Goal: Task Accomplishment & Management: Use online tool/utility

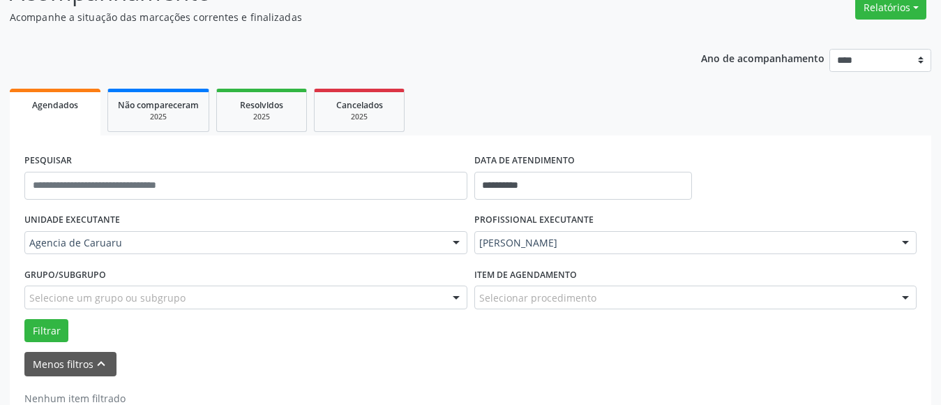
scroll to position [160, 0]
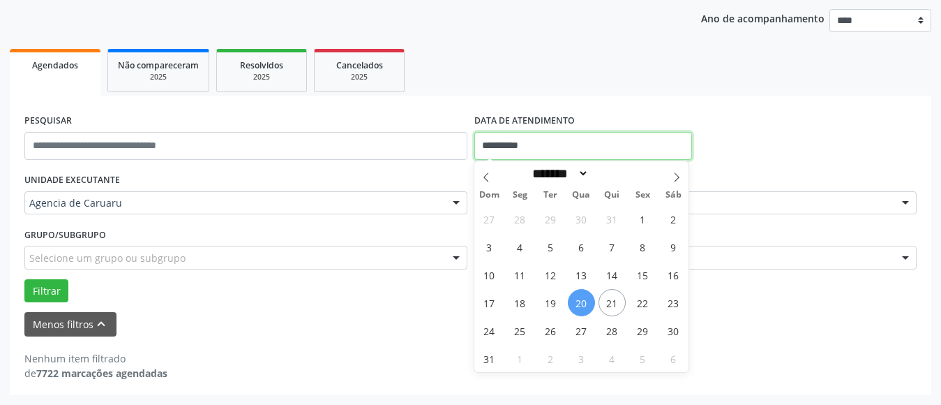
click at [519, 144] on input "**********" at bounding box center [583, 146] width 218 height 28
click at [608, 308] on span "21" at bounding box center [612, 302] width 27 height 27
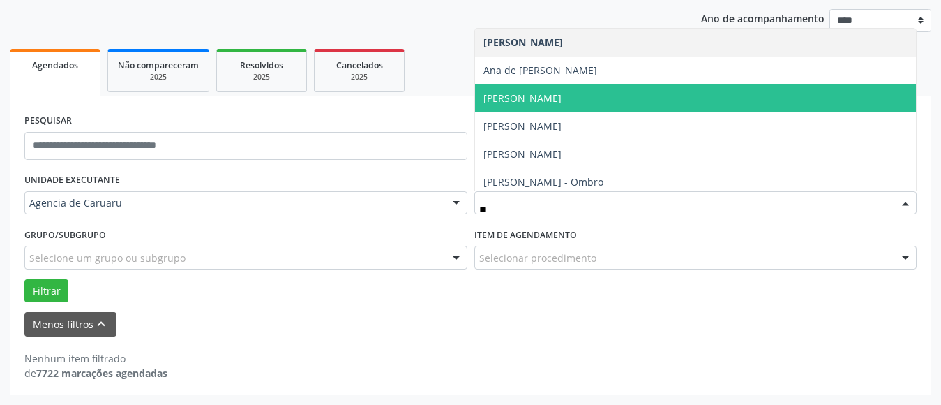
type input "***"
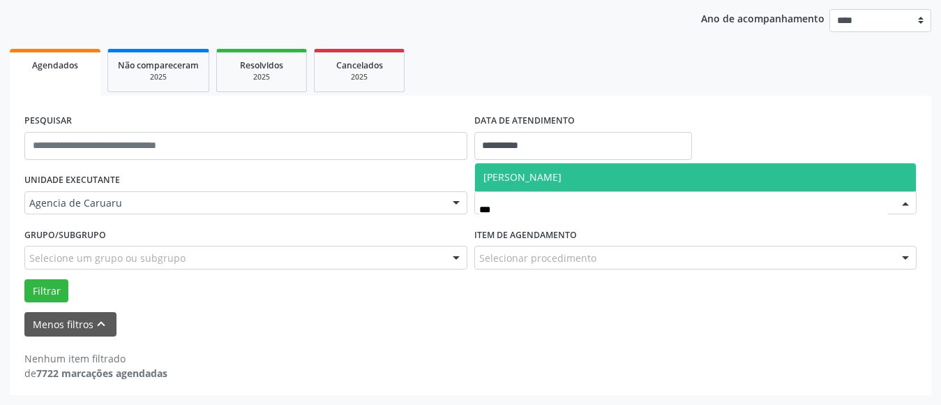
click at [562, 174] on span "[PERSON_NAME]" at bounding box center [522, 176] width 78 height 13
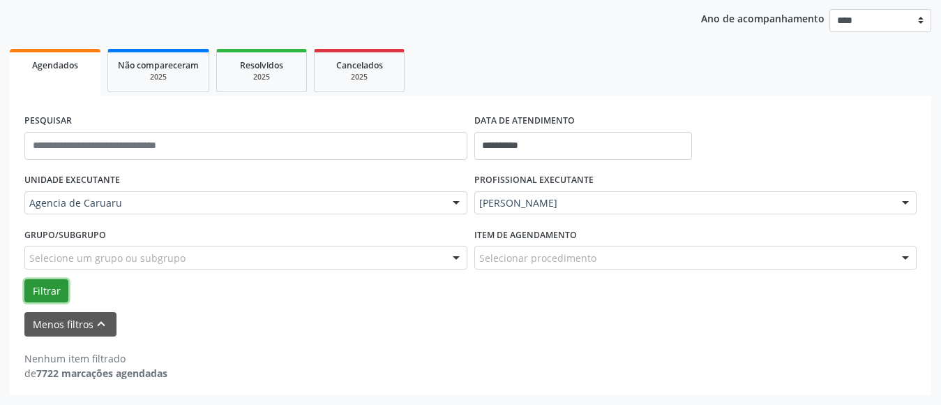
click at [32, 294] on button "Filtrar" at bounding box center [46, 291] width 44 height 24
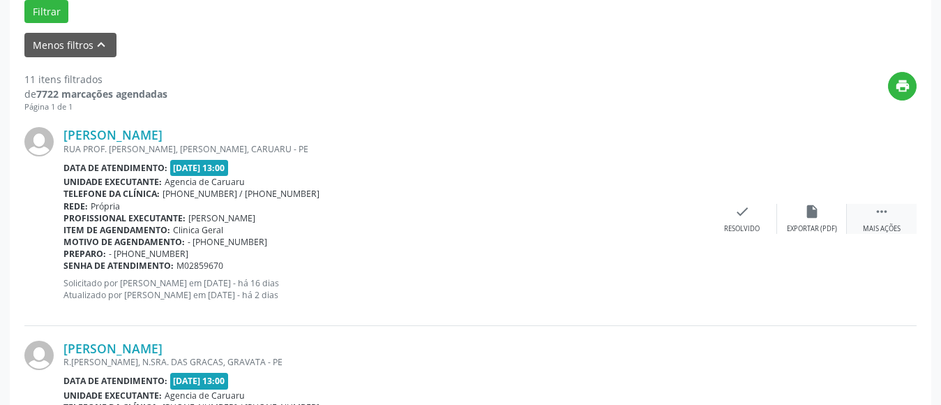
click at [875, 224] on div "Mais ações" at bounding box center [882, 229] width 38 height 10
click at [803, 218] on div "alarm_off Não compareceu" at bounding box center [812, 219] width 70 height 30
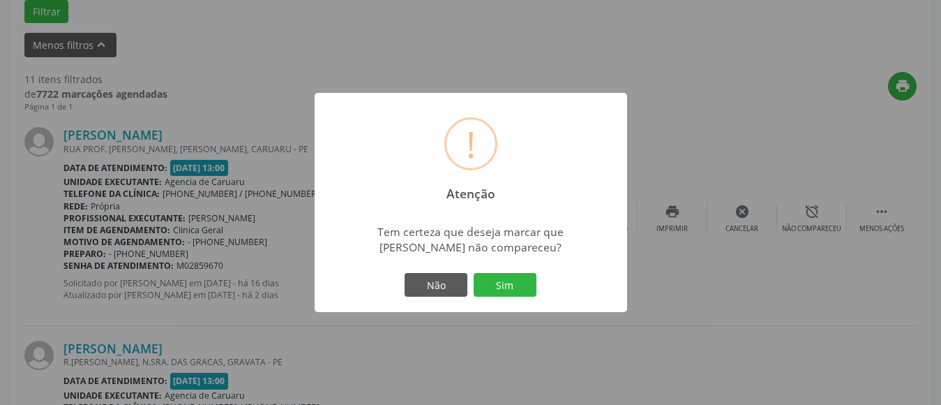
click at [518, 287] on button "Sim" at bounding box center [505, 285] width 63 height 24
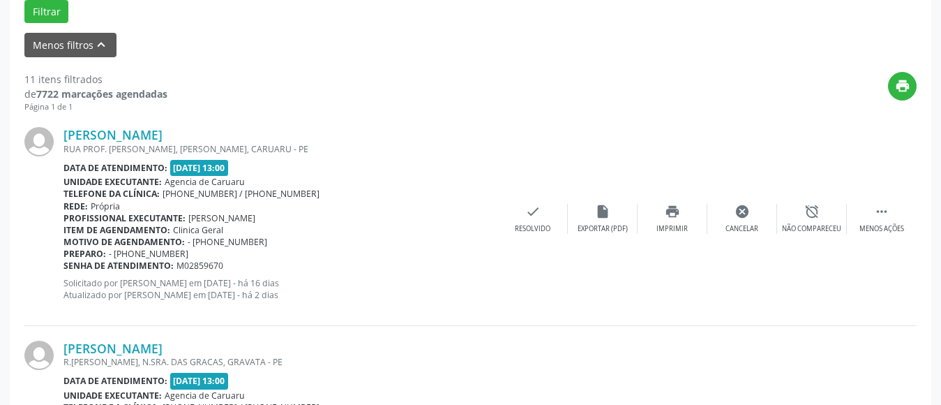
scroll to position [204, 0]
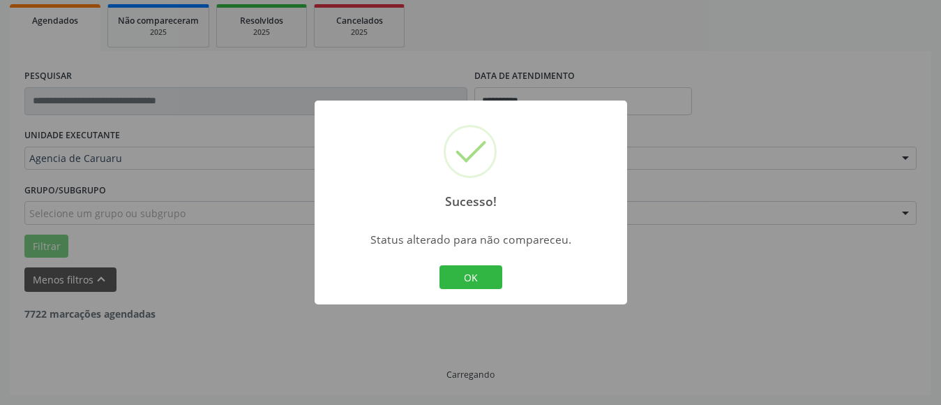
click at [467, 282] on button "OK" at bounding box center [470, 277] width 63 height 24
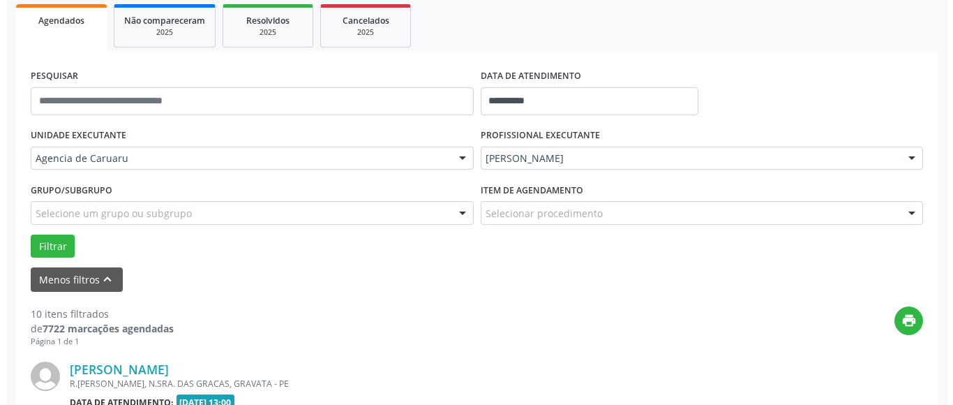
scroll to position [439, 0]
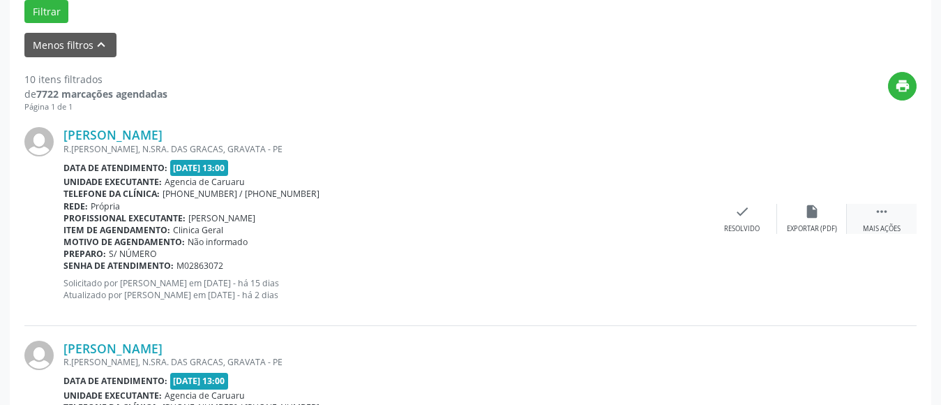
click at [885, 225] on div "Mais ações" at bounding box center [882, 229] width 38 height 10
click at [817, 213] on icon "alarm_off" at bounding box center [811, 211] width 15 height 15
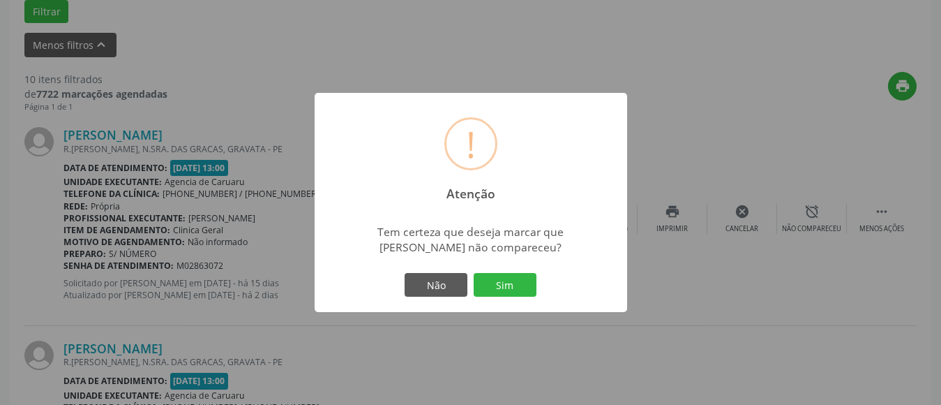
click at [515, 283] on button "Sim" at bounding box center [505, 285] width 63 height 24
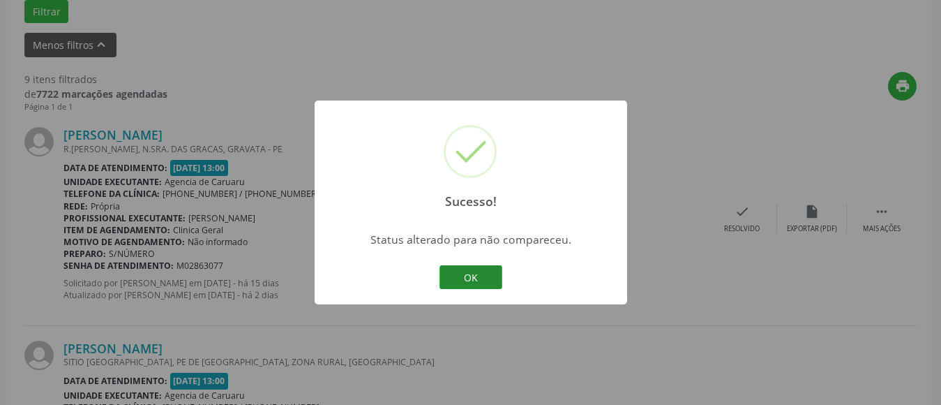
click at [454, 276] on button "OK" at bounding box center [470, 277] width 63 height 24
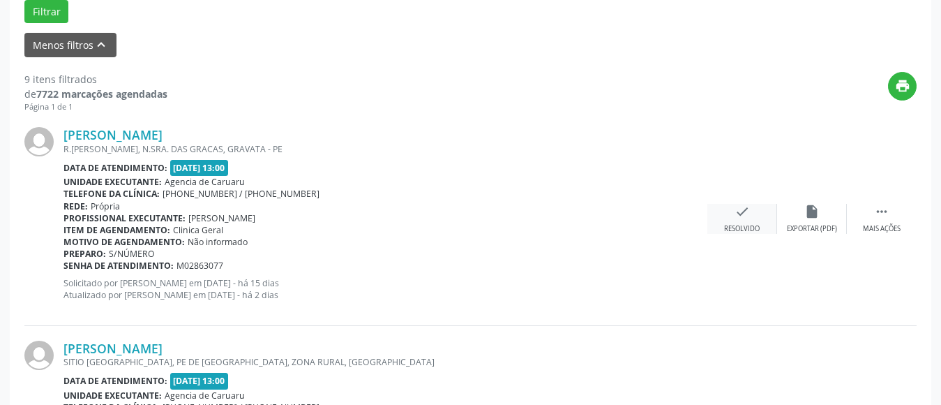
click at [748, 224] on div "Resolvido" at bounding box center [742, 229] width 36 height 10
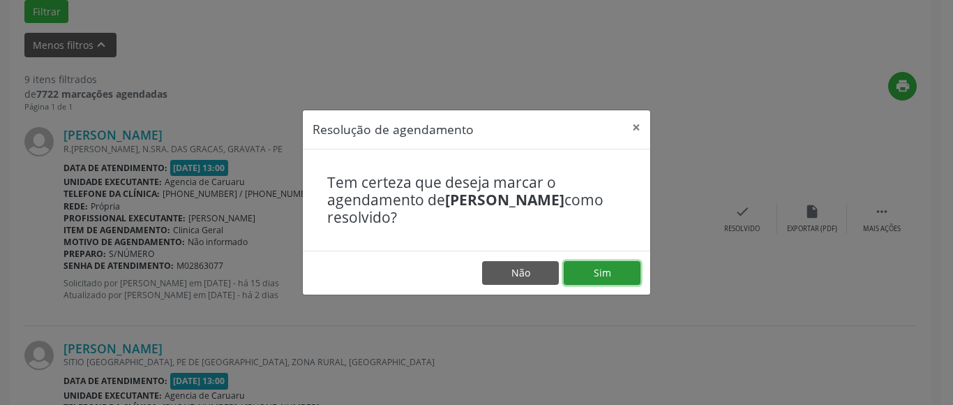
click at [603, 272] on button "Sim" at bounding box center [602, 273] width 77 height 24
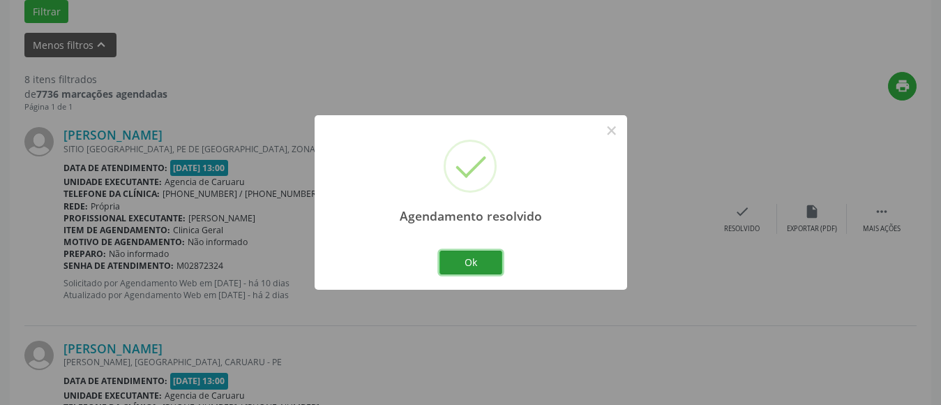
click at [480, 261] on button "Ok" at bounding box center [470, 262] width 63 height 24
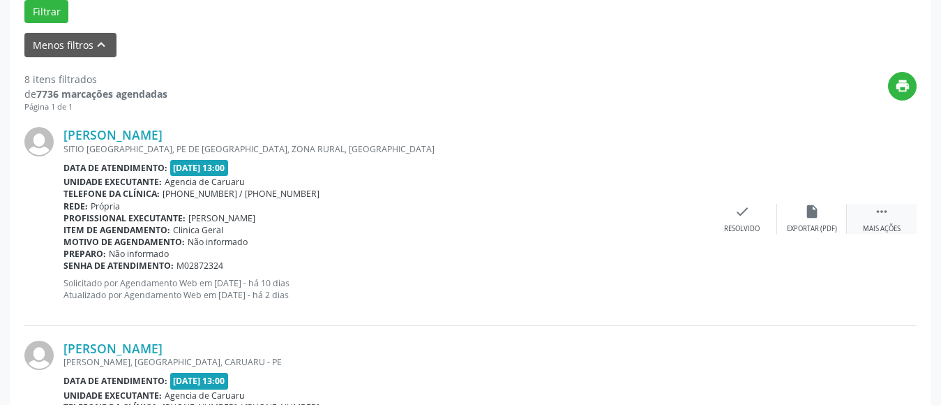
click at [873, 224] on div "Mais ações" at bounding box center [882, 229] width 38 height 10
click at [811, 213] on icon "alarm_off" at bounding box center [811, 211] width 15 height 15
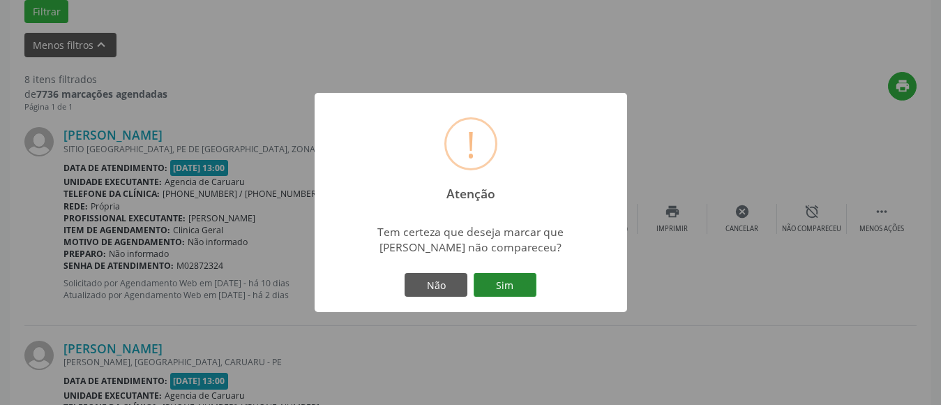
click at [518, 285] on button "Sim" at bounding box center [505, 285] width 63 height 24
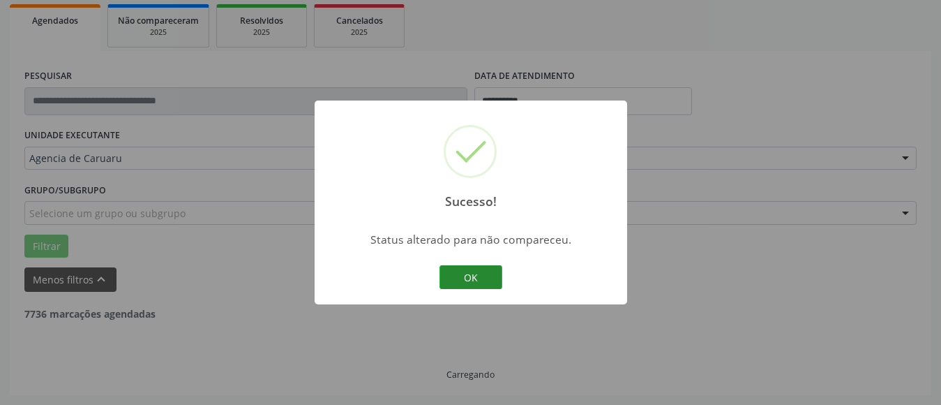
click at [456, 270] on button "OK" at bounding box center [470, 277] width 63 height 24
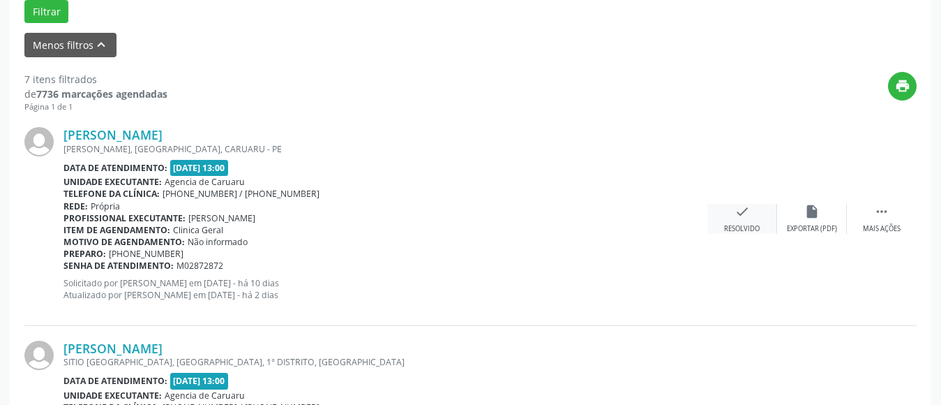
click at [740, 219] on div "check Resolvido" at bounding box center [742, 219] width 70 height 30
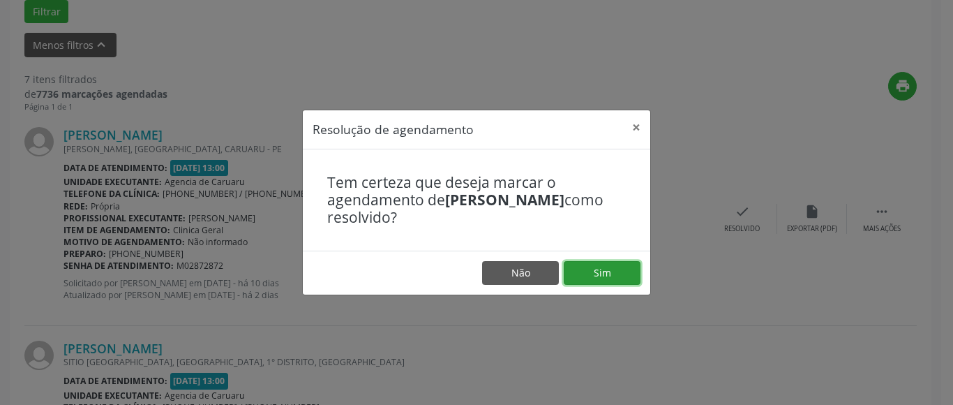
click at [611, 263] on button "Sim" at bounding box center [602, 273] width 77 height 24
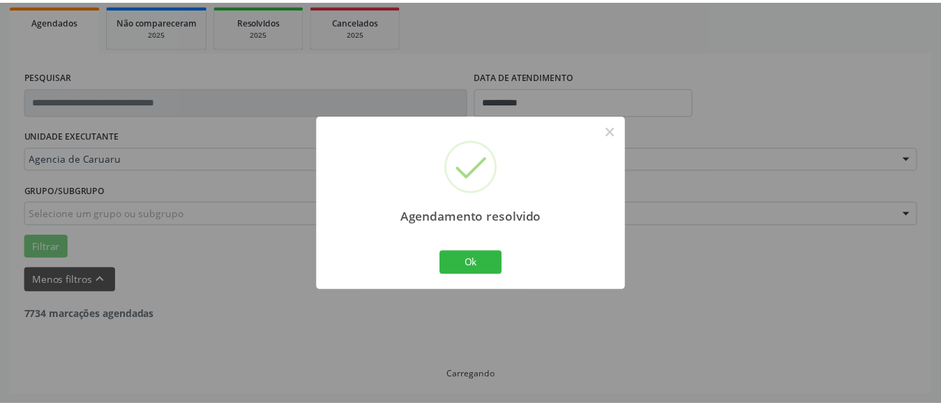
scroll to position [204, 0]
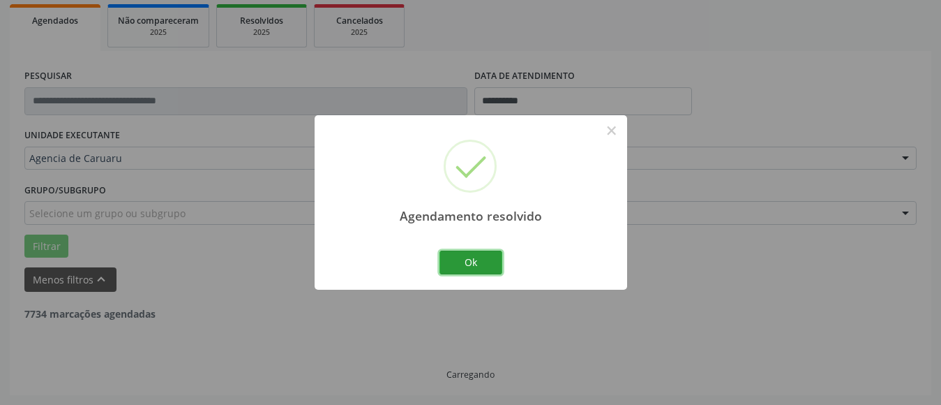
click at [471, 262] on button "Ok" at bounding box center [470, 262] width 63 height 24
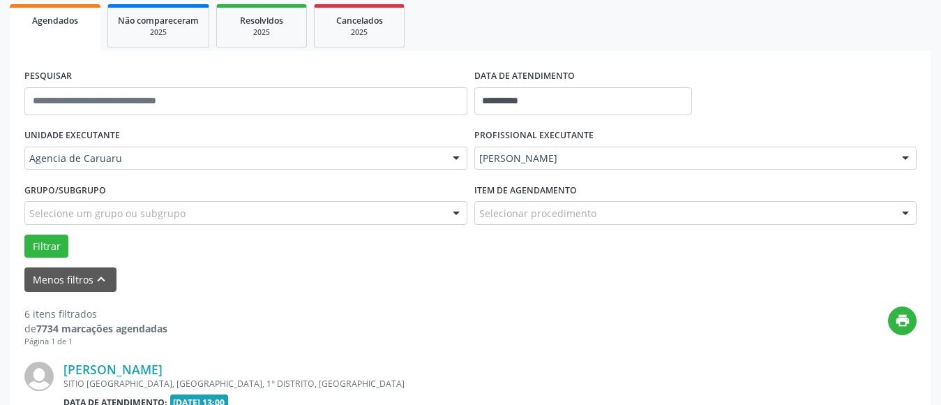
scroll to position [439, 0]
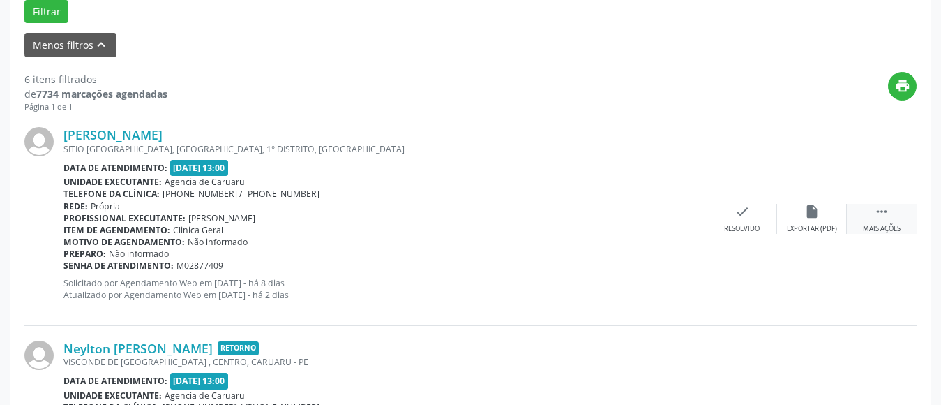
click at [881, 220] on div " Mais ações" at bounding box center [882, 219] width 70 height 30
click at [809, 218] on icon "alarm_off" at bounding box center [811, 211] width 15 height 15
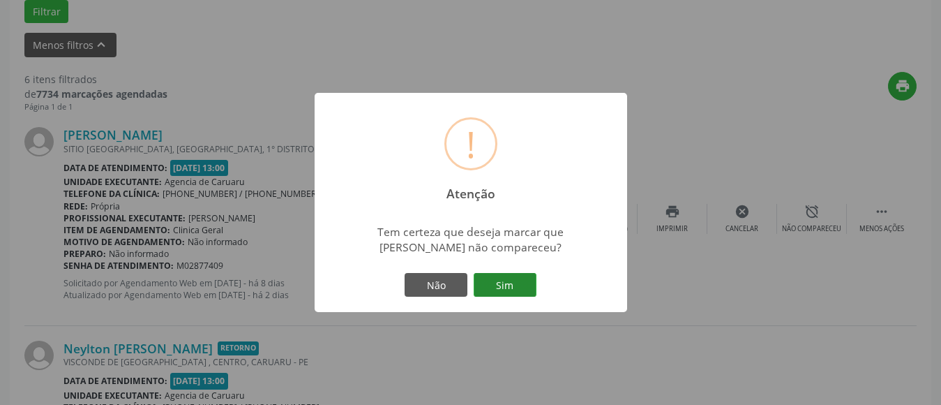
click at [511, 283] on button "Sim" at bounding box center [505, 285] width 63 height 24
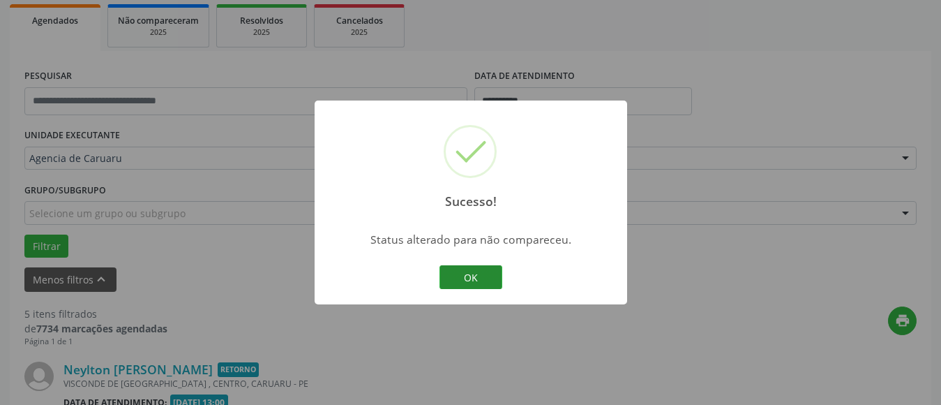
click at [467, 273] on button "OK" at bounding box center [470, 277] width 63 height 24
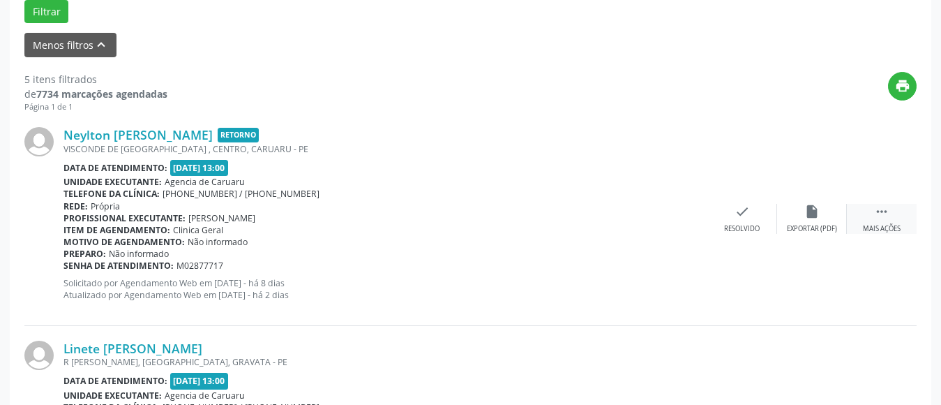
click at [882, 224] on div "Mais ações" at bounding box center [882, 229] width 38 height 10
click at [802, 209] on div "alarm_off Não compareceu" at bounding box center [812, 219] width 70 height 30
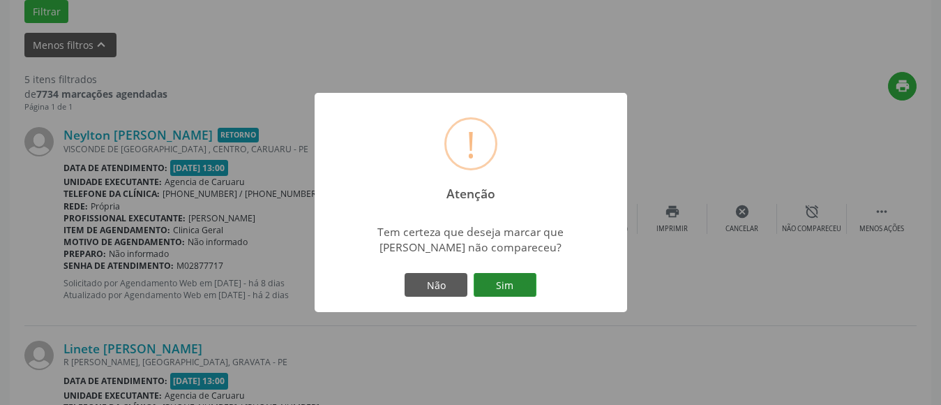
click at [502, 281] on button "Sim" at bounding box center [505, 285] width 63 height 24
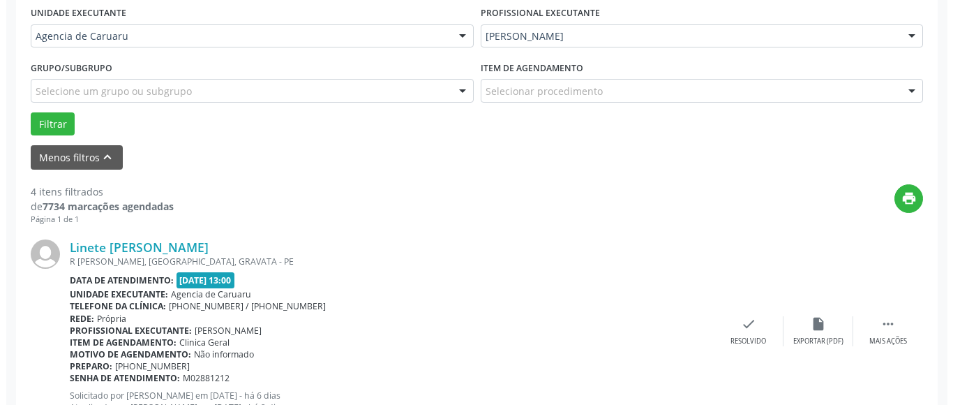
scroll to position [344, 0]
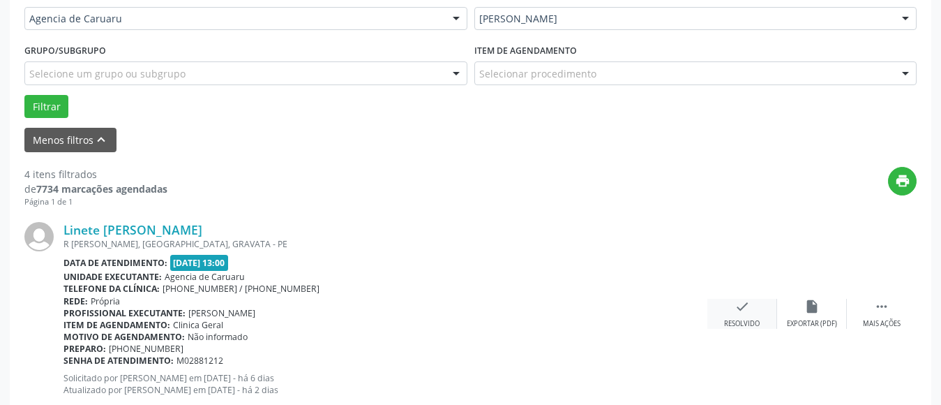
click at [740, 316] on div "check Resolvido" at bounding box center [742, 314] width 70 height 30
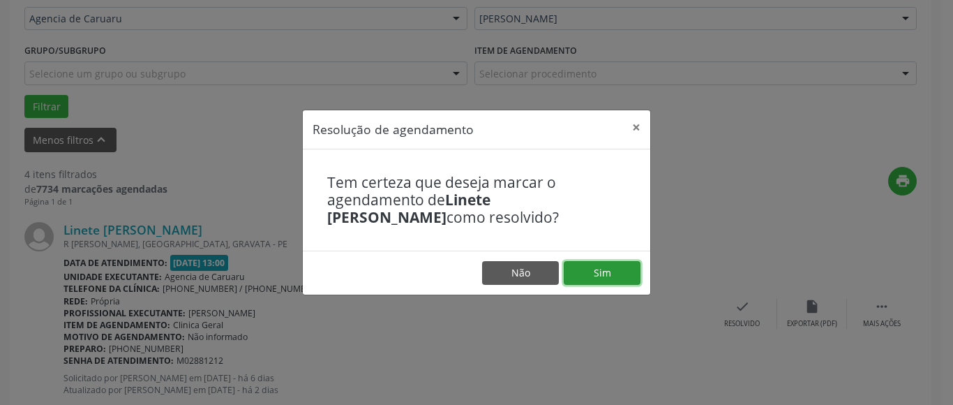
click at [600, 273] on button "Sim" at bounding box center [602, 273] width 77 height 24
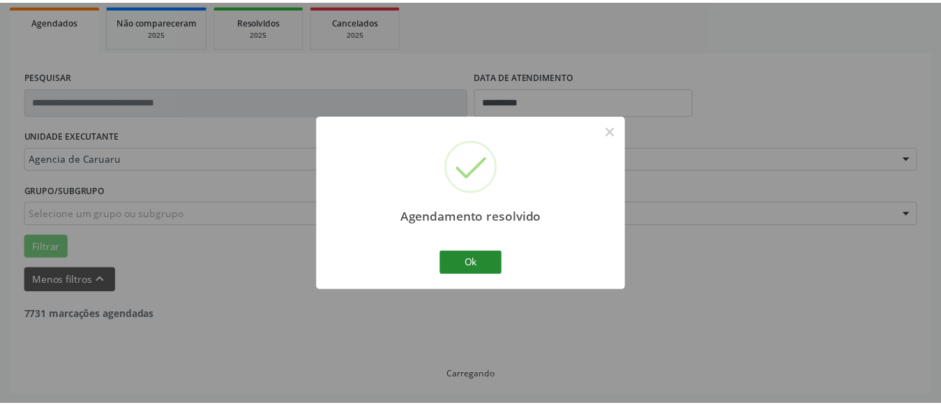
scroll to position [204, 0]
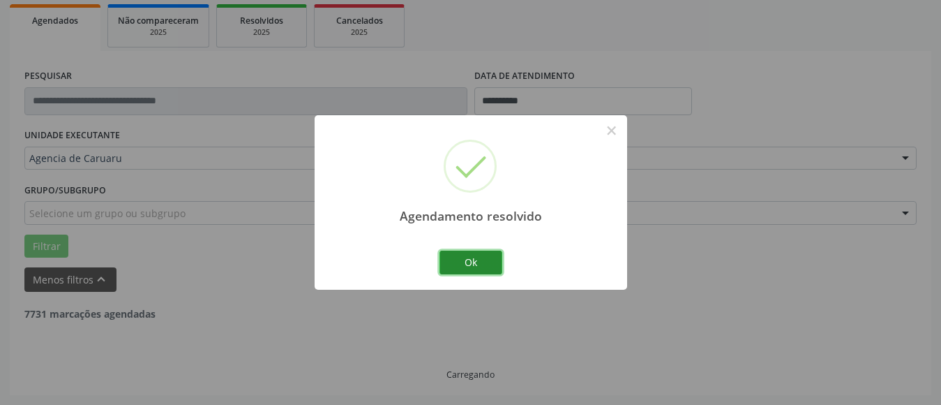
click at [460, 264] on button "Ok" at bounding box center [470, 262] width 63 height 24
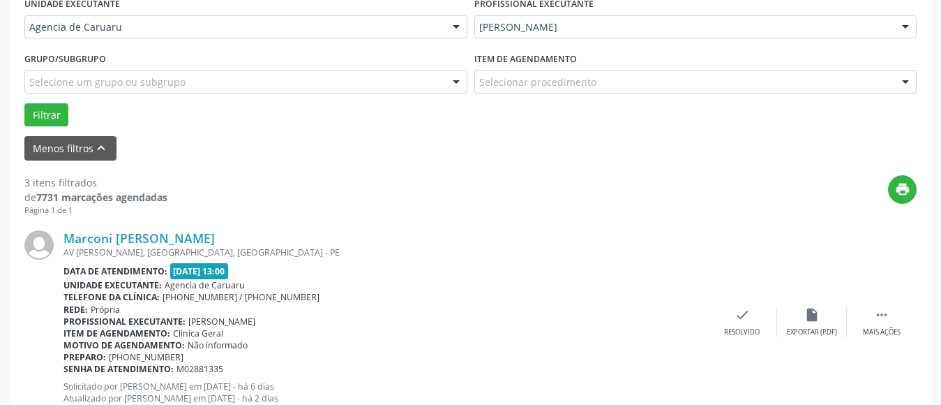
scroll to position [344, 0]
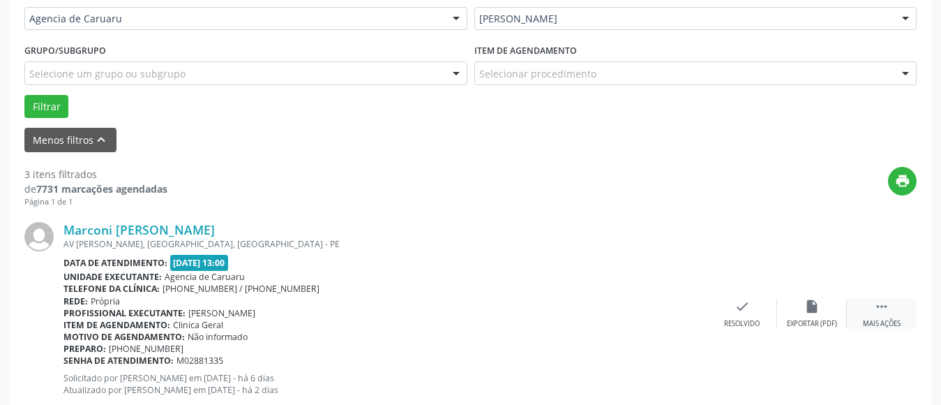
click at [881, 308] on icon "" at bounding box center [881, 306] width 15 height 15
click at [806, 301] on icon "alarm_off" at bounding box center [811, 306] width 15 height 15
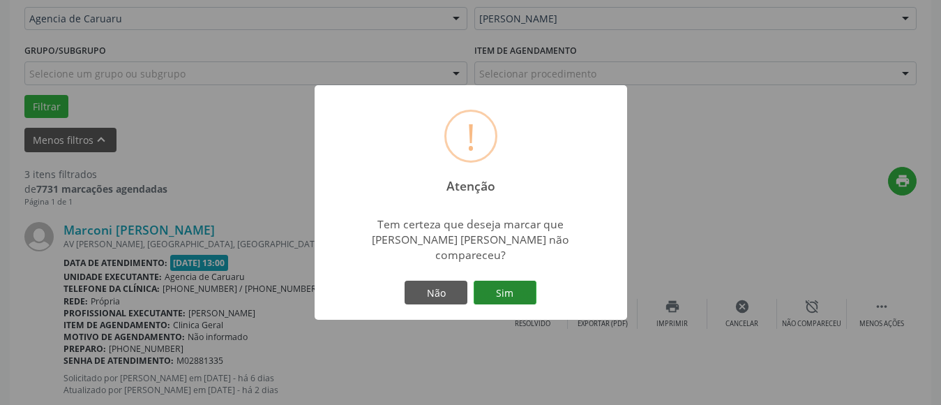
click at [520, 290] on button "Sim" at bounding box center [505, 292] width 63 height 24
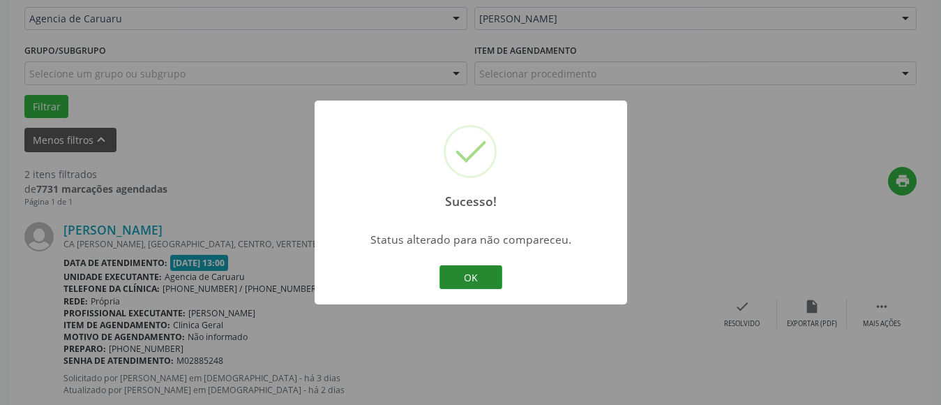
click at [486, 280] on button "OK" at bounding box center [470, 277] width 63 height 24
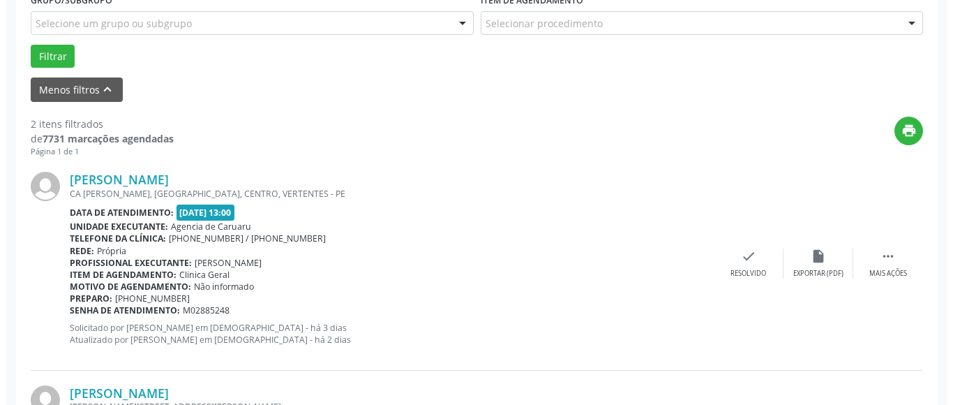
scroll to position [483, 0]
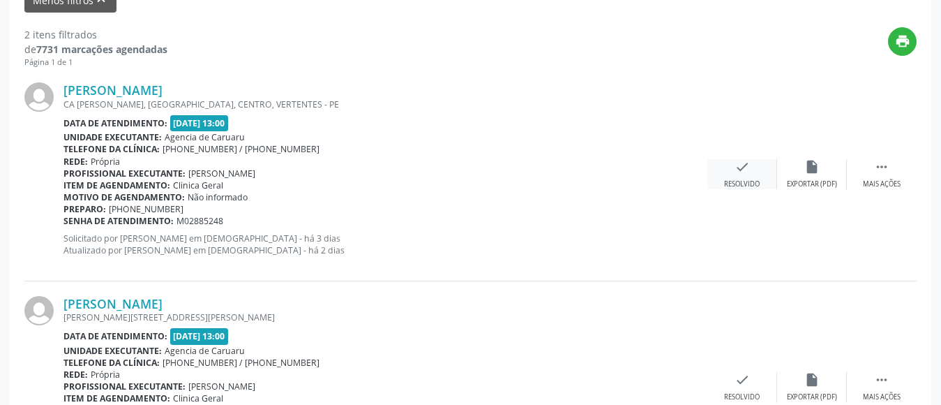
click at [744, 179] on div "Resolvido" at bounding box center [742, 184] width 36 height 10
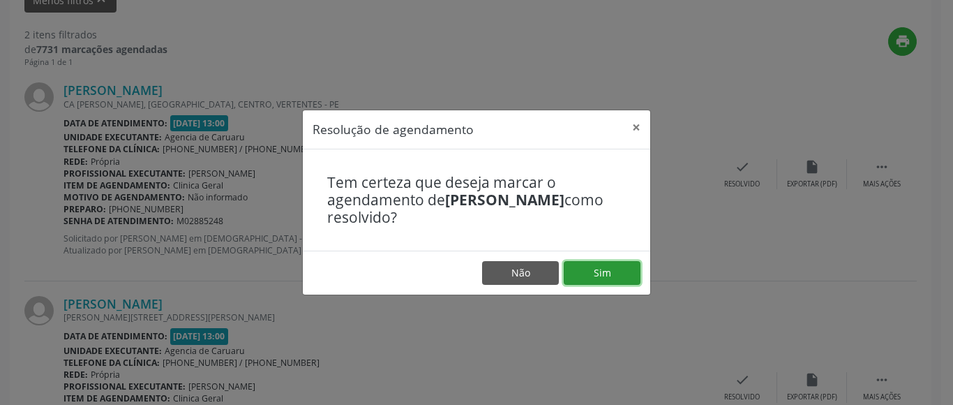
click at [604, 277] on button "Sim" at bounding box center [602, 273] width 77 height 24
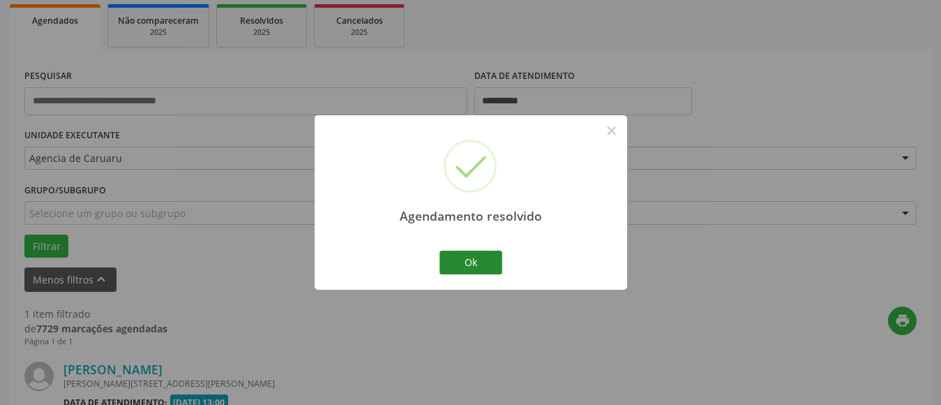
scroll to position [384, 0]
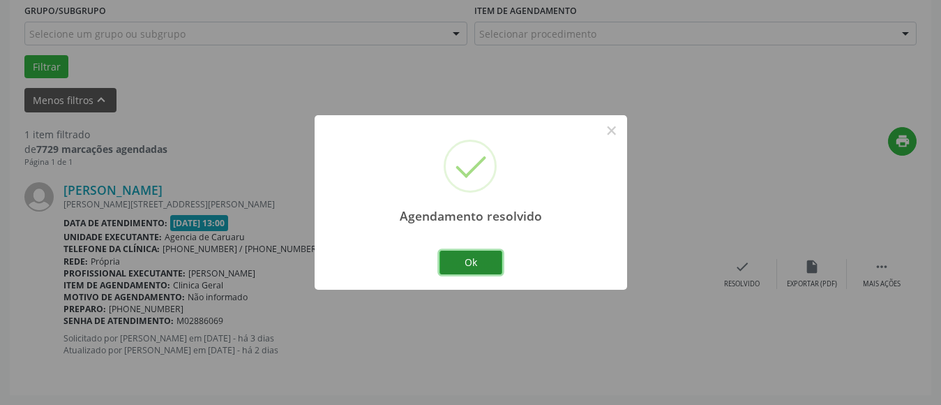
click at [474, 268] on button "Ok" at bounding box center [470, 262] width 63 height 24
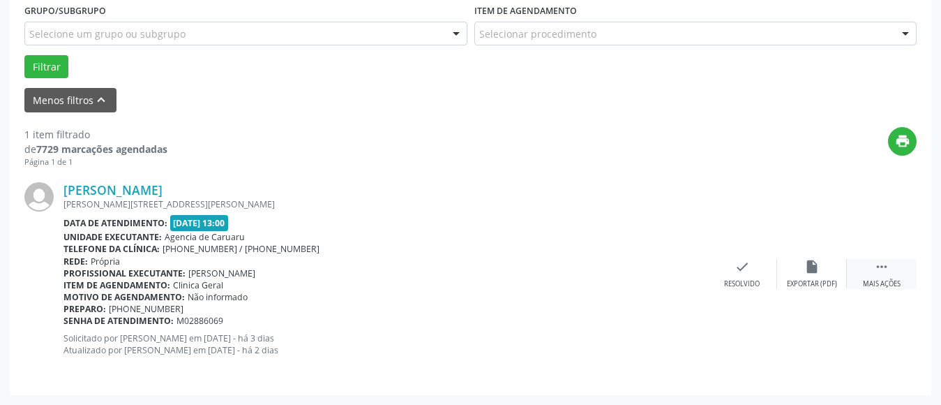
click at [874, 279] on div " Mais ações" at bounding box center [882, 274] width 70 height 30
click at [799, 278] on div "alarm_off Não compareceu" at bounding box center [812, 274] width 70 height 30
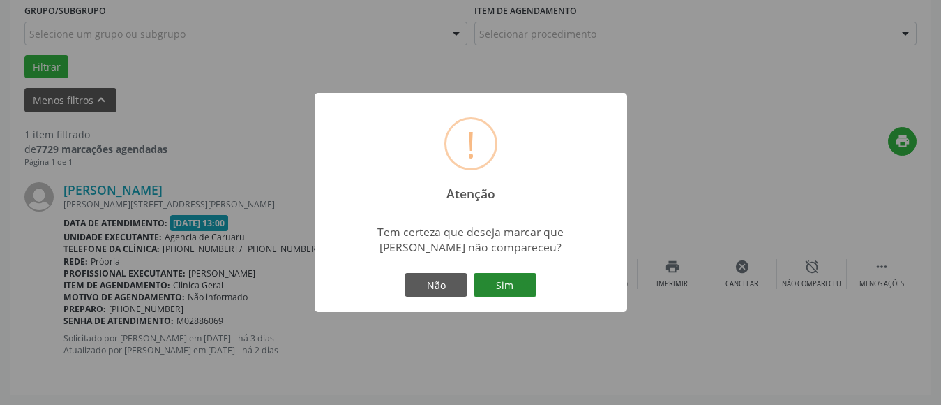
click at [525, 296] on button "Sim" at bounding box center [505, 285] width 63 height 24
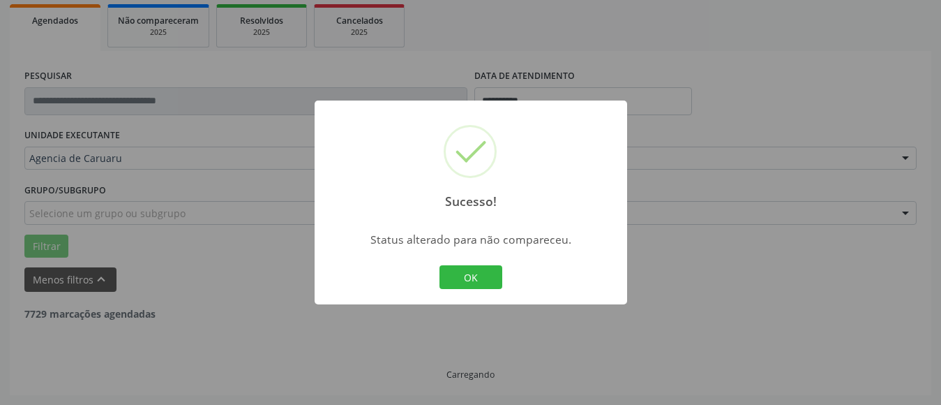
scroll to position [160, 0]
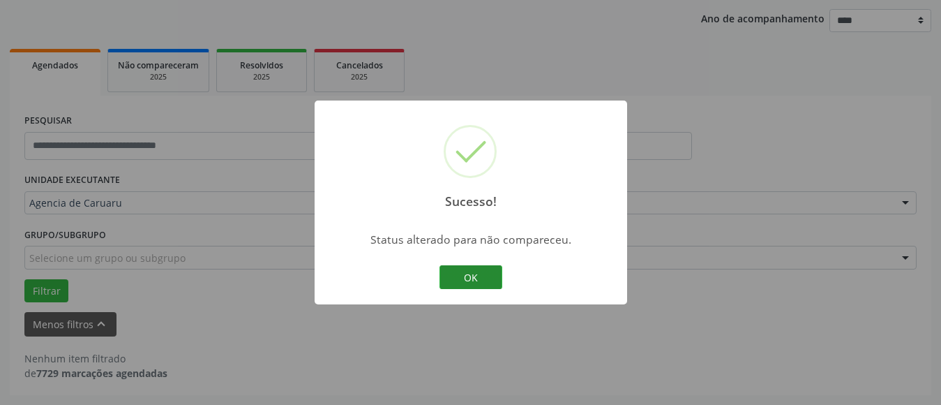
click at [479, 277] on button "OK" at bounding box center [470, 277] width 63 height 24
